Goal: Find specific page/section: Find specific page/section

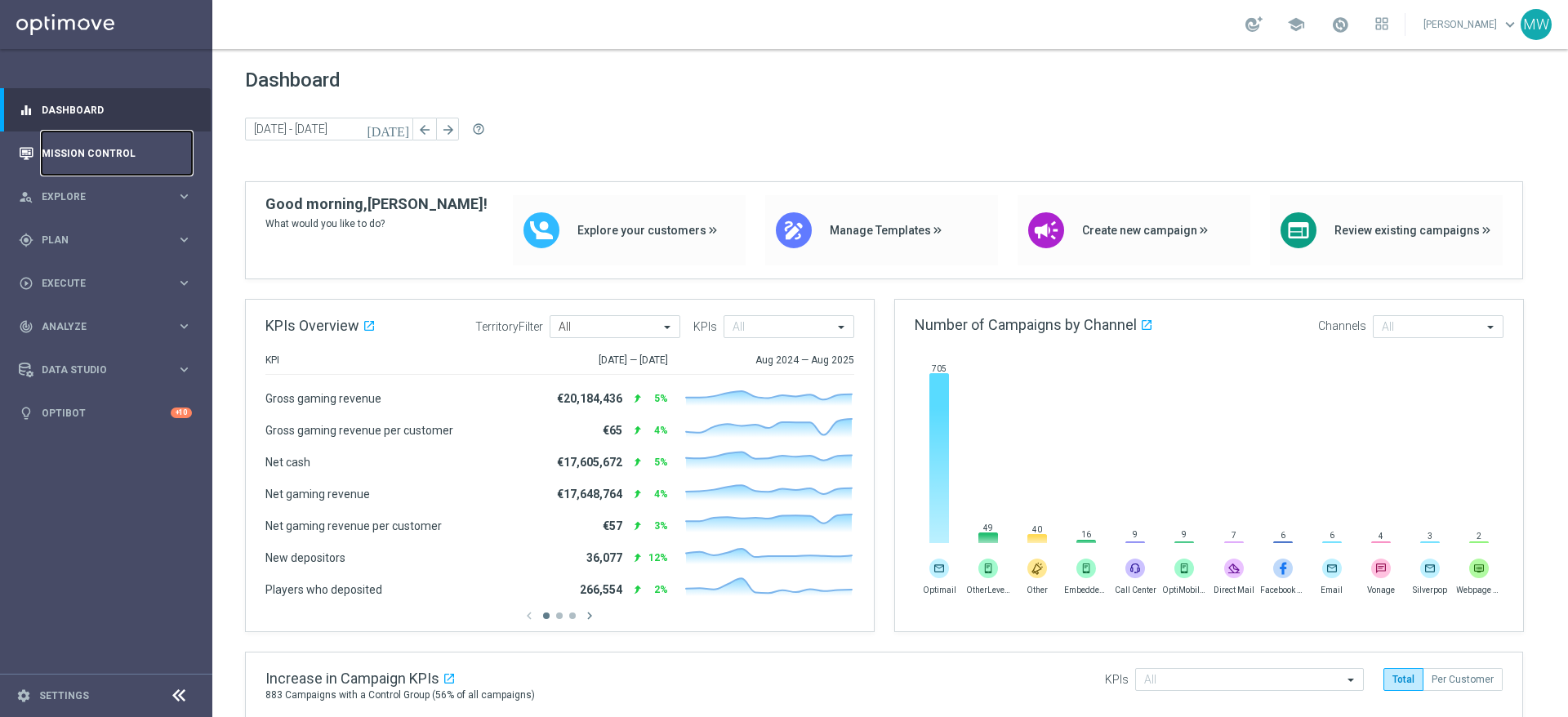
click at [100, 151] on link "Mission Control" at bounding box center [116, 153] width 150 height 43
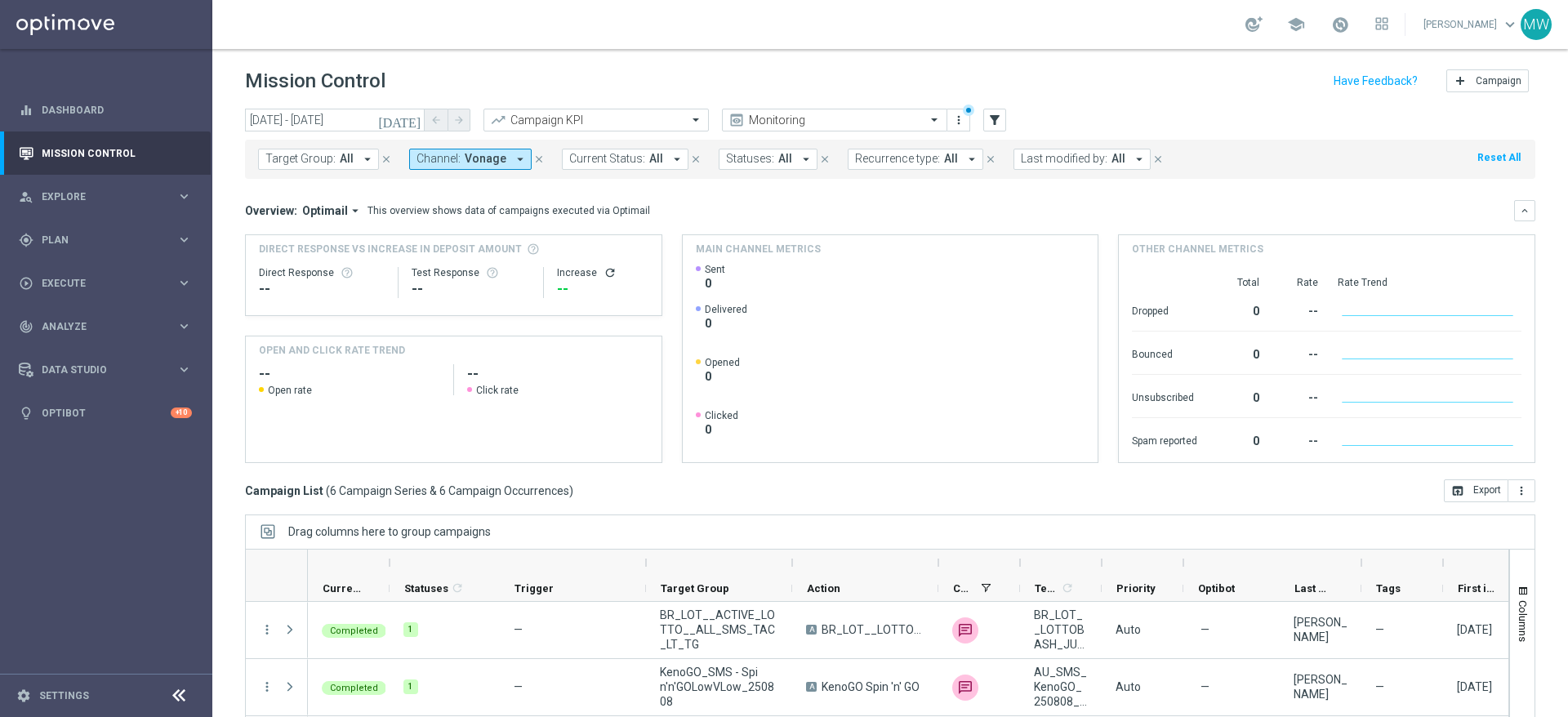
click at [415, 122] on icon "today" at bounding box center [400, 120] width 44 height 15
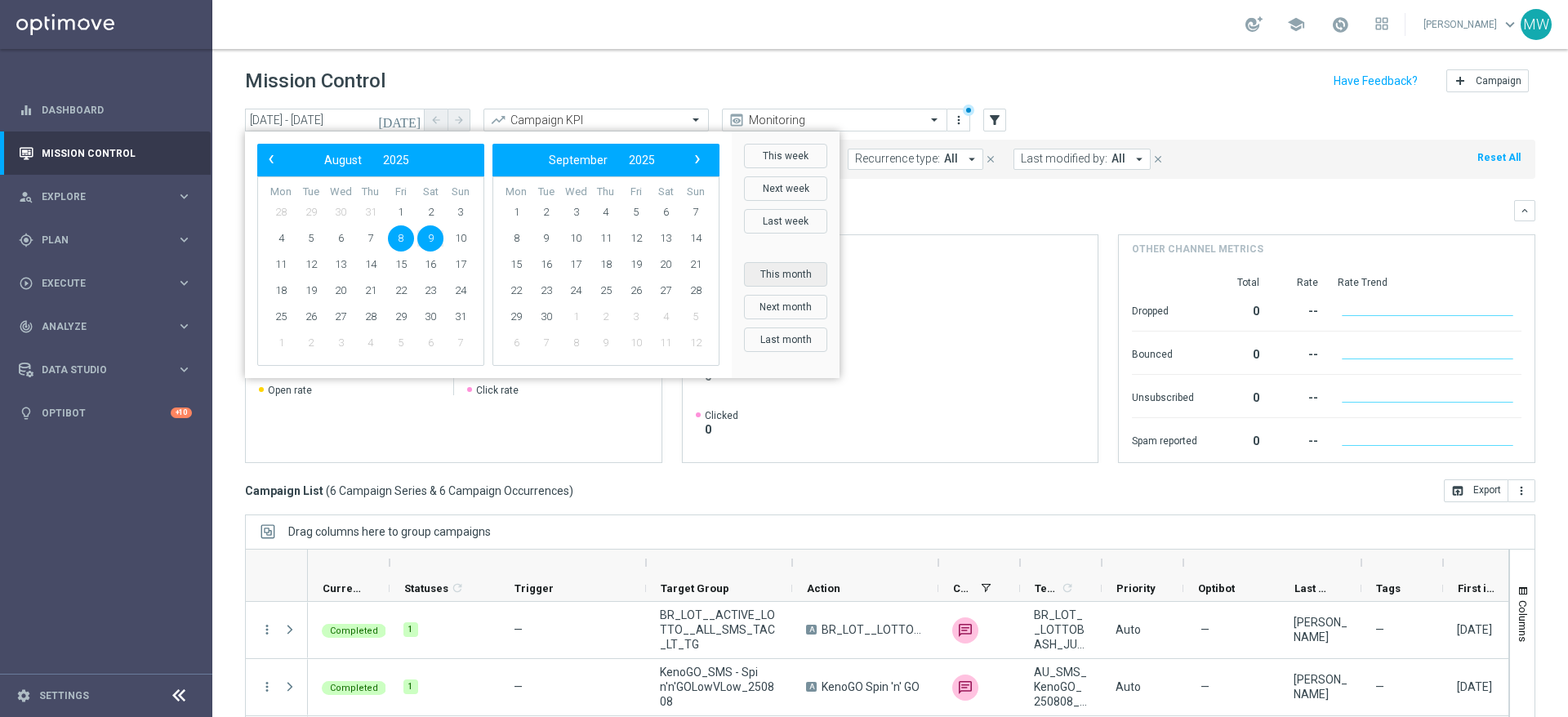
click at [784, 271] on button "This month" at bounding box center [786, 274] width 83 height 24
type input "01 Sep 2025 - 30 Sep 2025"
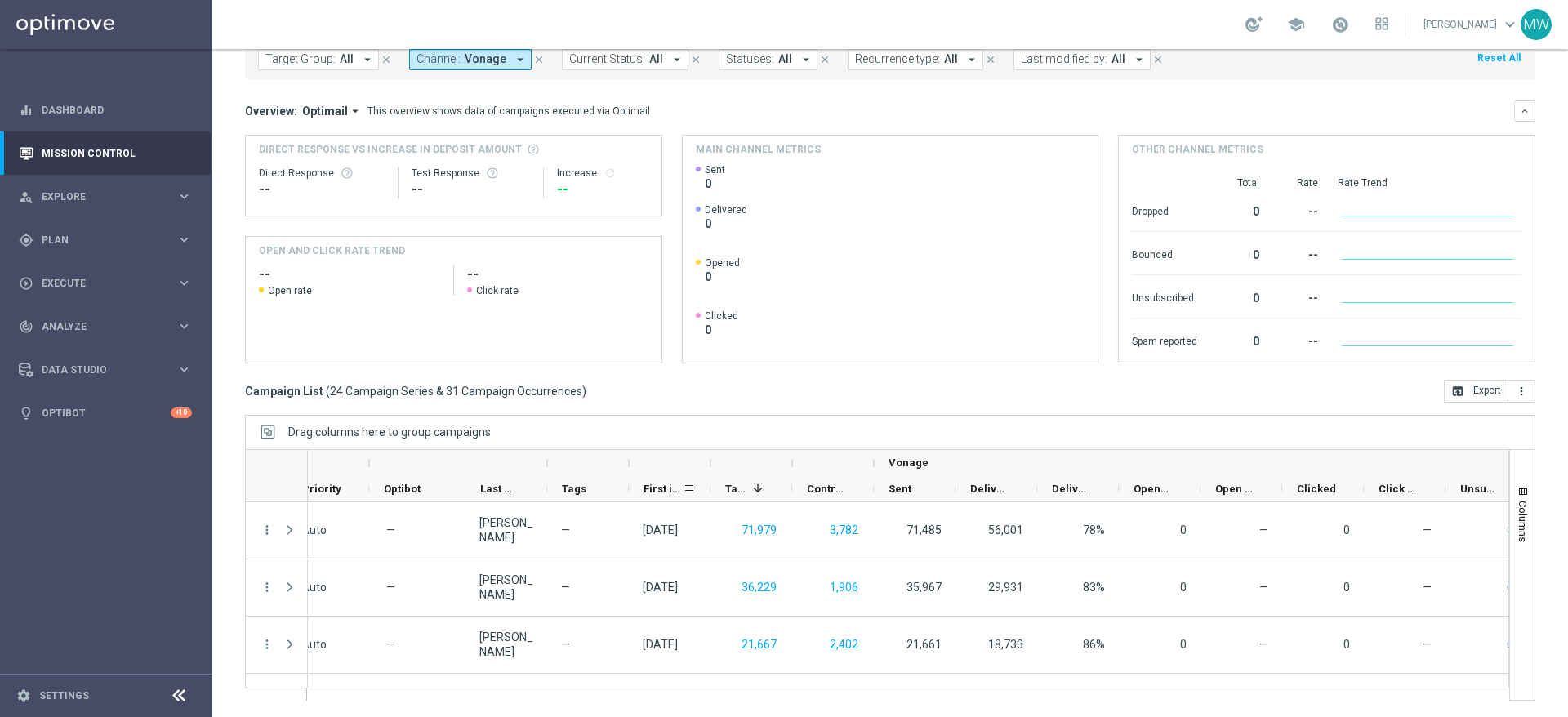
click at [666, 489] on span "First in Range" at bounding box center [663, 489] width 39 height 12
click at [666, 489] on div "First in Range 1" at bounding box center [663, 489] width 39 height 25
